Goal: Information Seeking & Learning: Check status

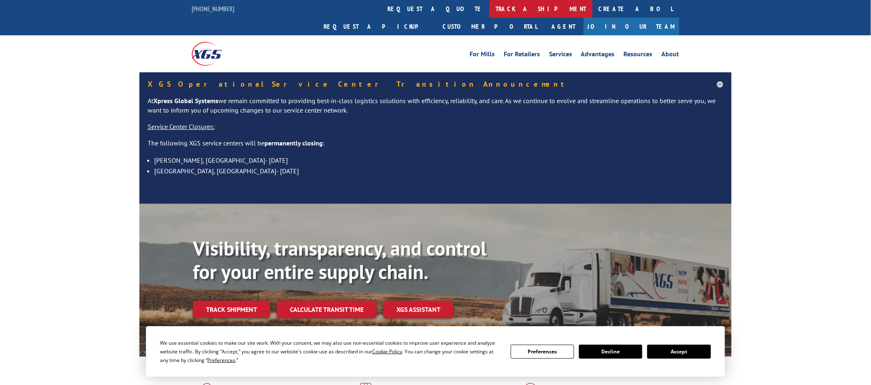
click at [489, 10] on link "track a shipment" at bounding box center [540, 9] width 103 height 18
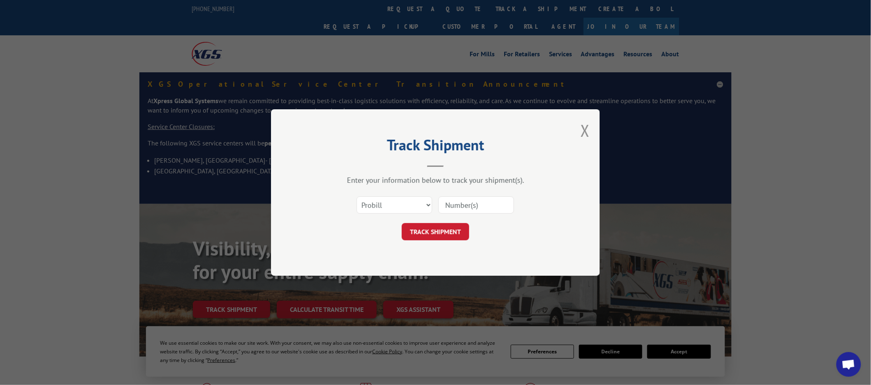
click at [469, 206] on input at bounding box center [476, 205] width 76 height 17
paste input "17228080"
type input "17228080"
click at [450, 233] on button "TRACK SHIPMENT" at bounding box center [435, 231] width 67 height 17
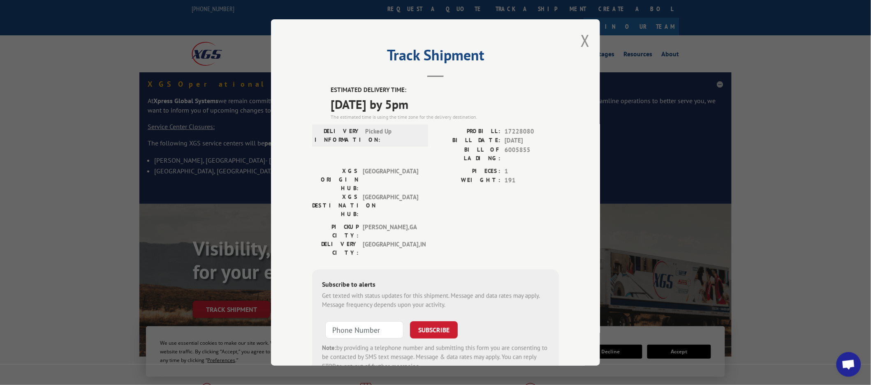
click at [95, 159] on div "Track Shipment ESTIMATED DELIVERY TIME: [DATE] by 5pm The estimated time is usi…" at bounding box center [435, 192] width 871 height 385
click at [581, 43] on button "Close modal" at bounding box center [584, 41] width 9 height 22
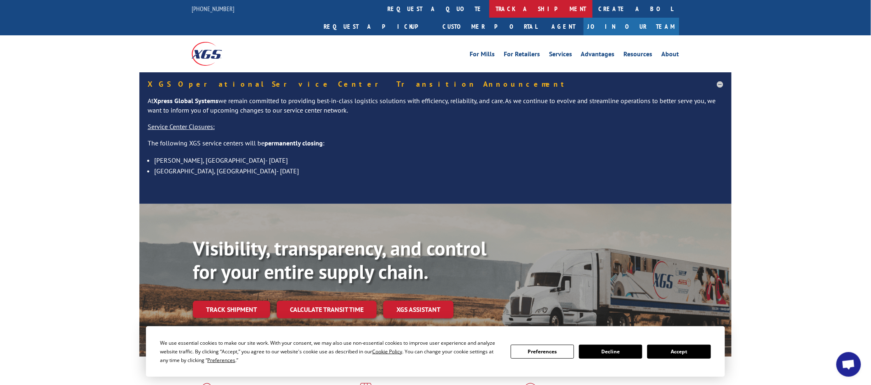
click at [489, 10] on link "track a shipment" at bounding box center [540, 9] width 103 height 18
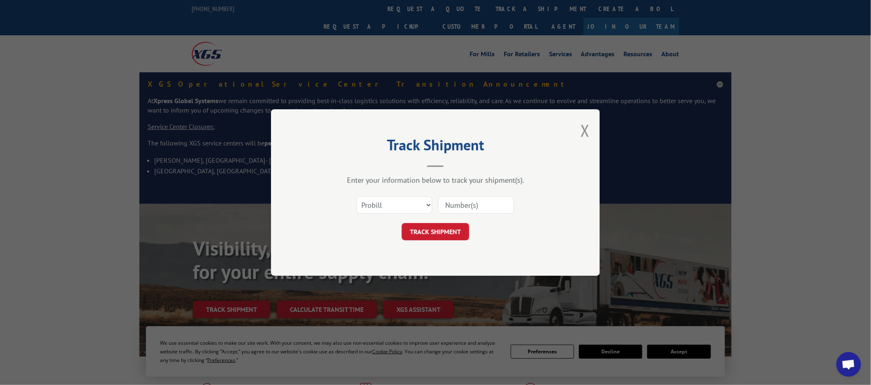
click at [482, 200] on input at bounding box center [476, 205] width 76 height 17
paste input "17468814"
type input "17468814"
click at [446, 222] on form "Select category... Probill BOL PO 17468814 TRACK SHIPMENT" at bounding box center [435, 216] width 247 height 49
click at [434, 235] on button "TRACK SHIPMENT" at bounding box center [435, 231] width 67 height 17
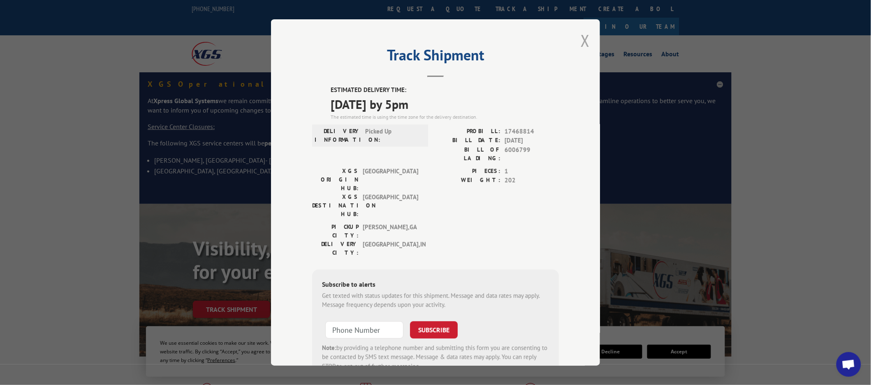
click at [580, 42] on button "Close modal" at bounding box center [584, 41] width 9 height 22
